Goal: Find specific page/section: Find specific page/section

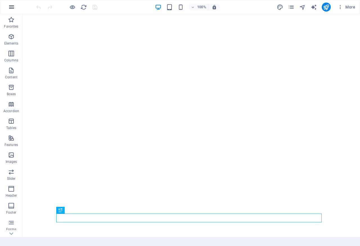
click at [12, 8] on icon "button" at bounding box center [11, 7] width 7 height 7
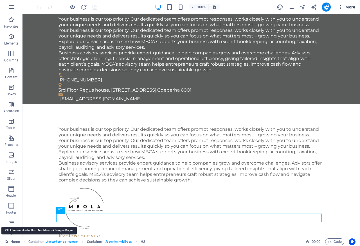
click at [350, 7] on span "More" at bounding box center [347, 7] width 18 height 6
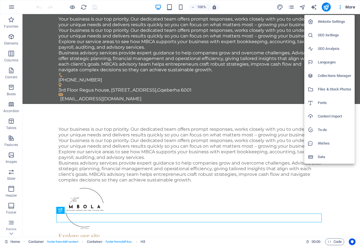
click at [11, 8] on div at bounding box center [180, 123] width 360 height 246
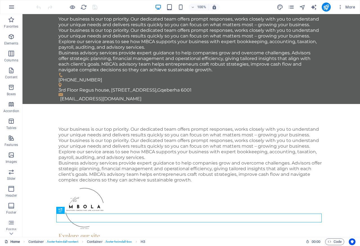
click at [10, 242] on link "Home" at bounding box center [12, 241] width 15 height 7
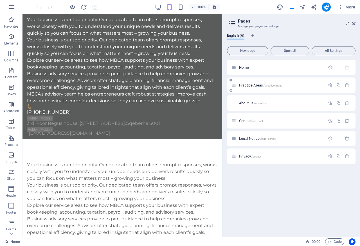
click at [252, 86] on span "Practice Areas /practice-areas" at bounding box center [260, 85] width 43 height 4
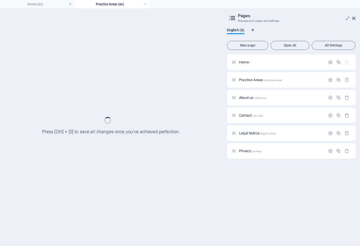
click at [107, 4] on h4 "Practice Areas (en)" at bounding box center [112, 4] width 75 height 6
click at [282, 45] on span "Open all" at bounding box center [290, 45] width 34 height 3
